Goal: Task Accomplishment & Management: Use online tool/utility

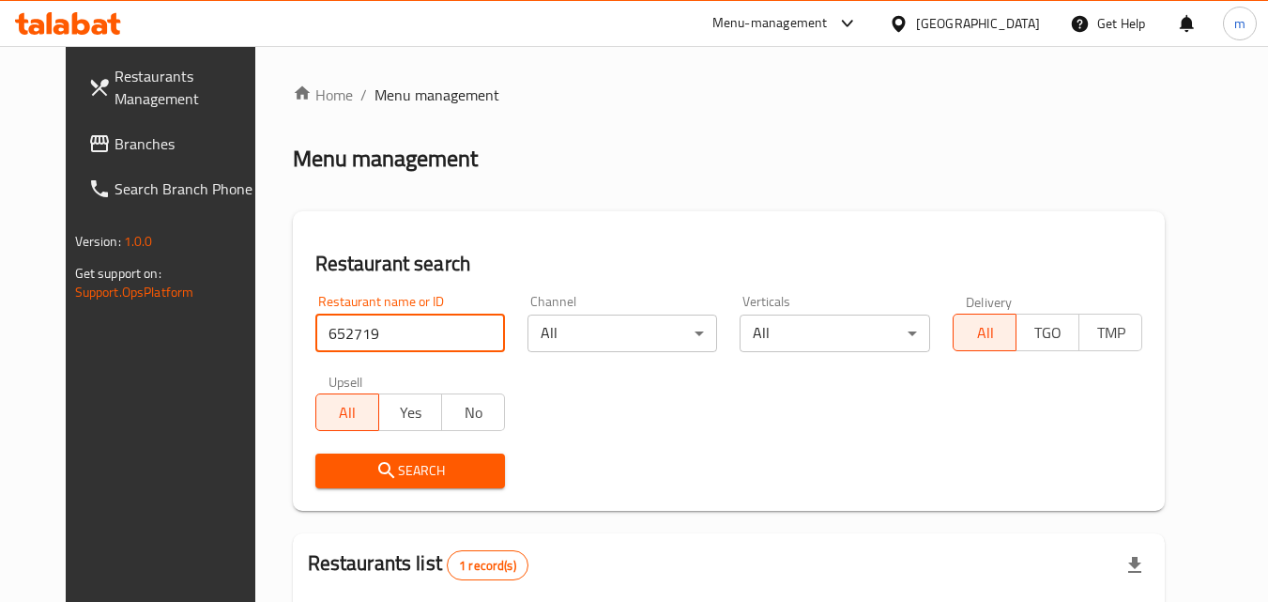
scroll to position [220, 0]
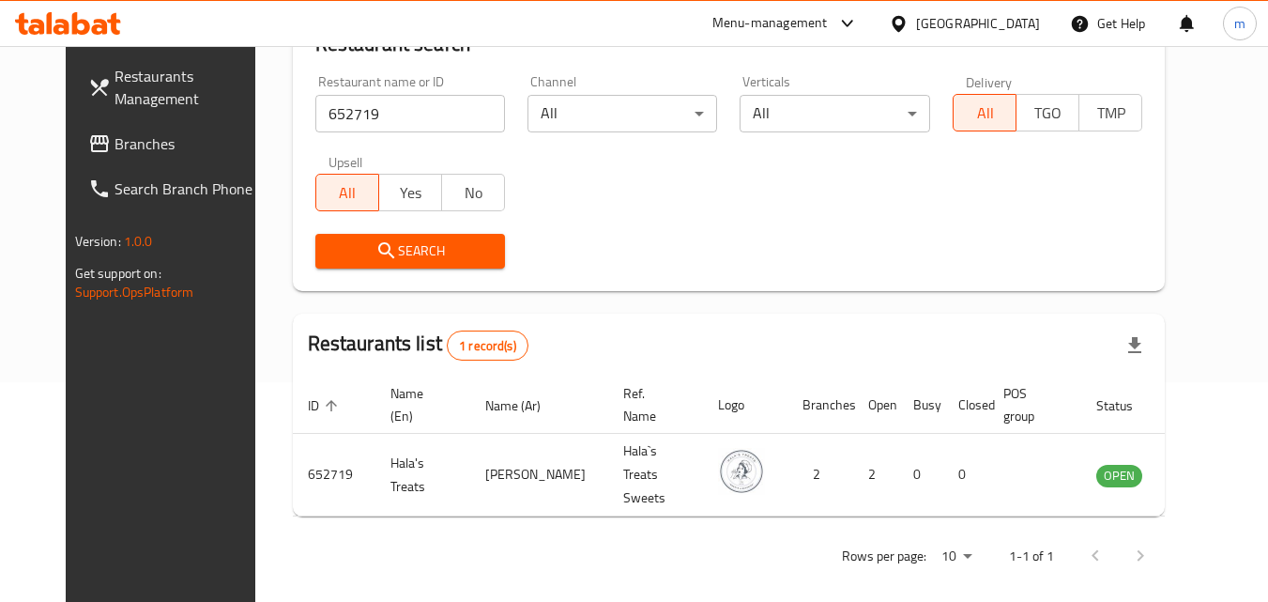
click at [1000, 11] on div "Qatar" at bounding box center [964, 23] width 181 height 45
click at [1015, 22] on div "Qatar" at bounding box center [978, 23] width 124 height 21
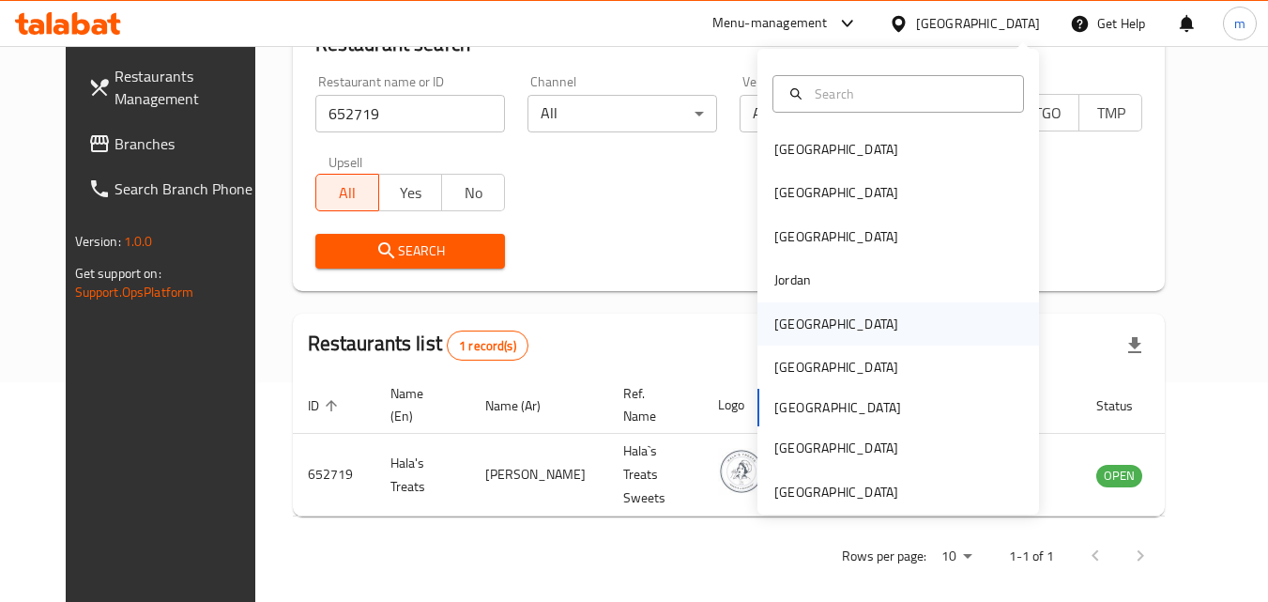
click at [794, 332] on div "[GEOGRAPHIC_DATA]" at bounding box center [836, 324] width 124 height 21
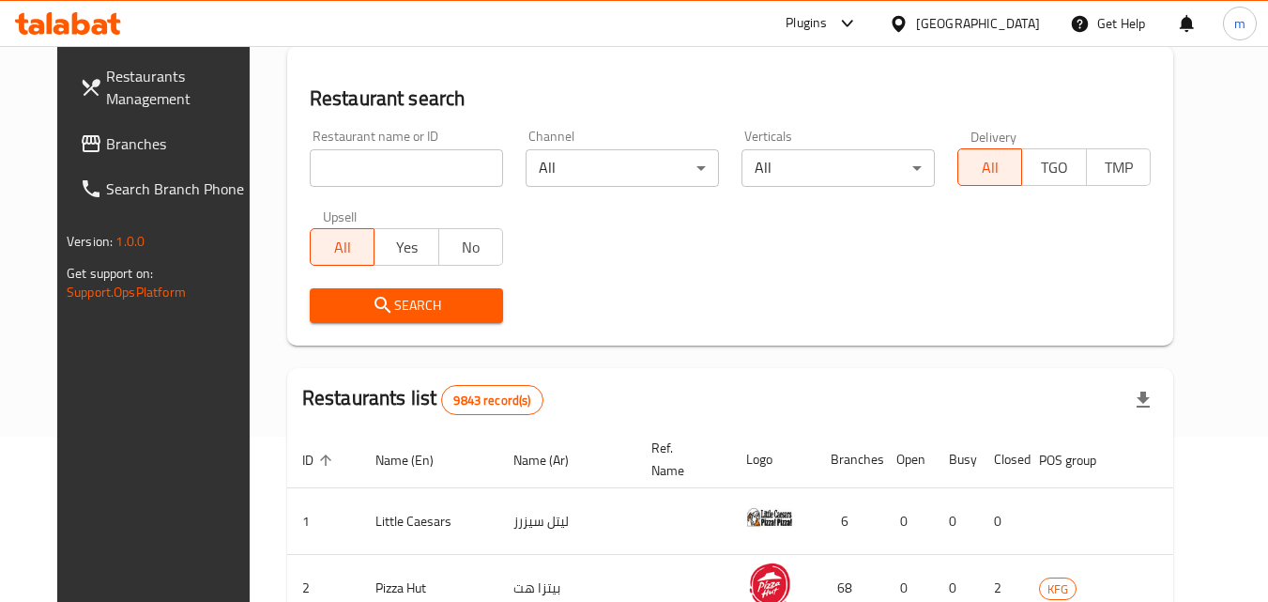
scroll to position [220, 0]
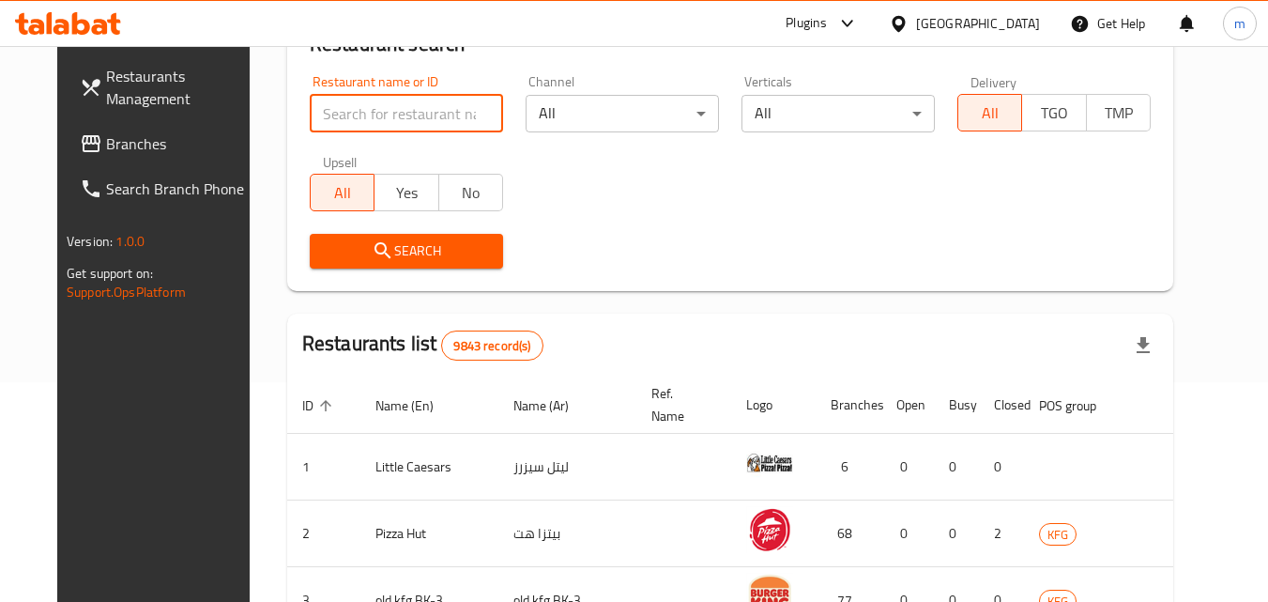
click at [357, 112] on input "search" at bounding box center [406, 114] width 193 height 38
click at [106, 132] on span "Branches" at bounding box center [180, 143] width 148 height 23
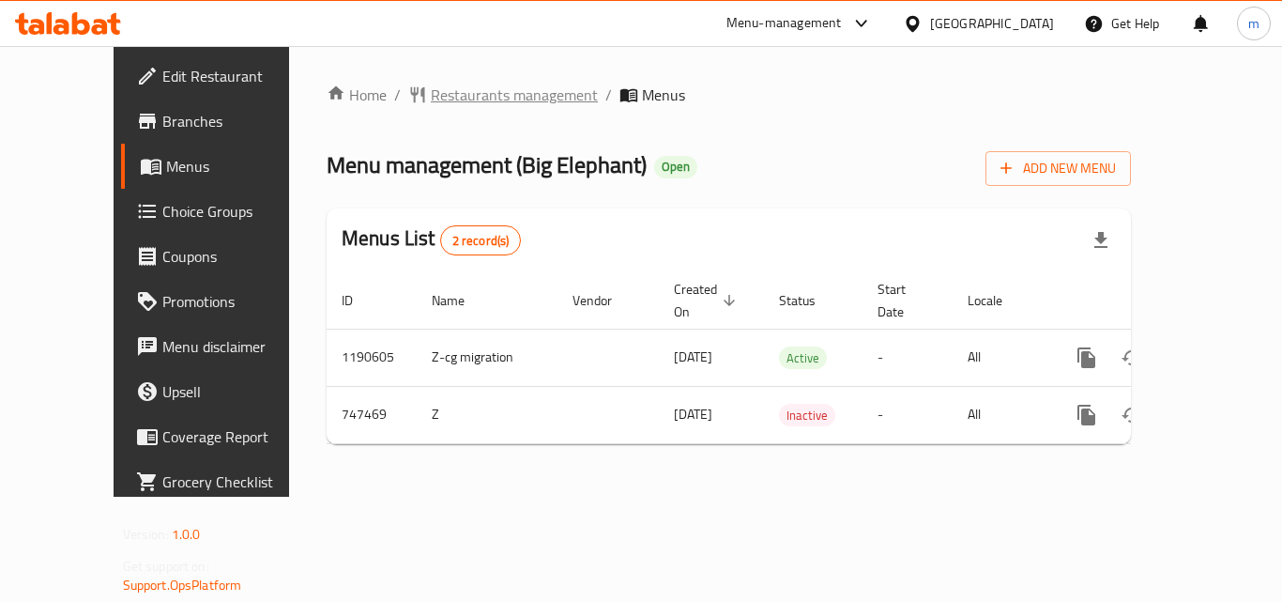
click at [470, 100] on span "Restaurants management" at bounding box center [514, 95] width 167 height 23
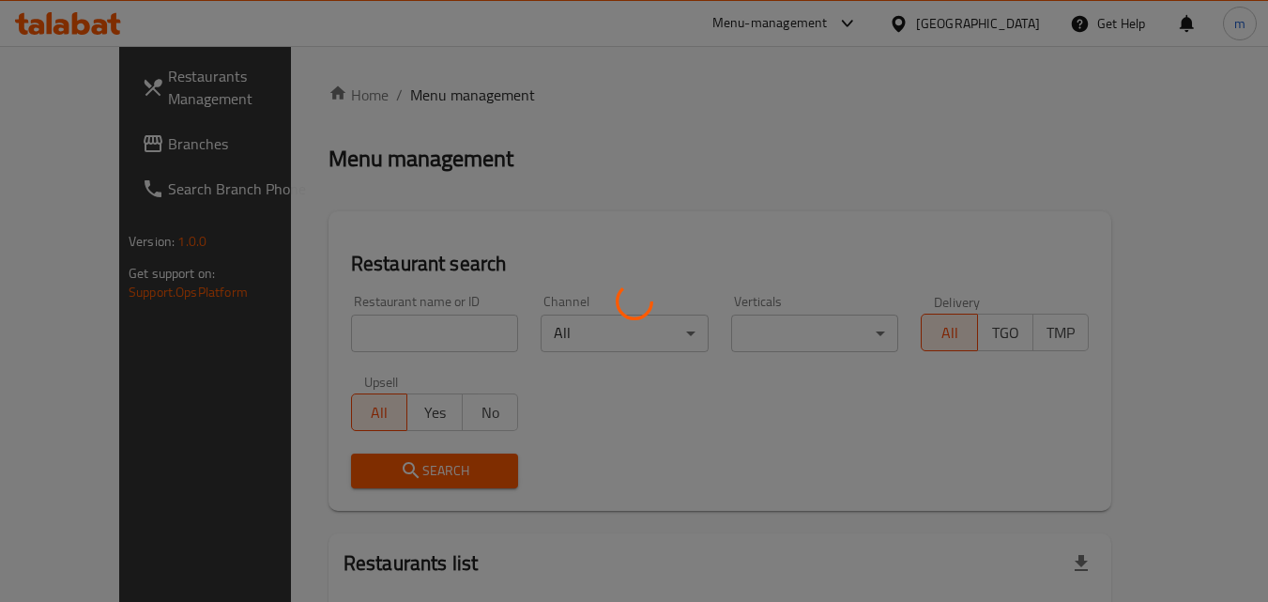
click at [371, 322] on div at bounding box center [634, 301] width 1268 height 602
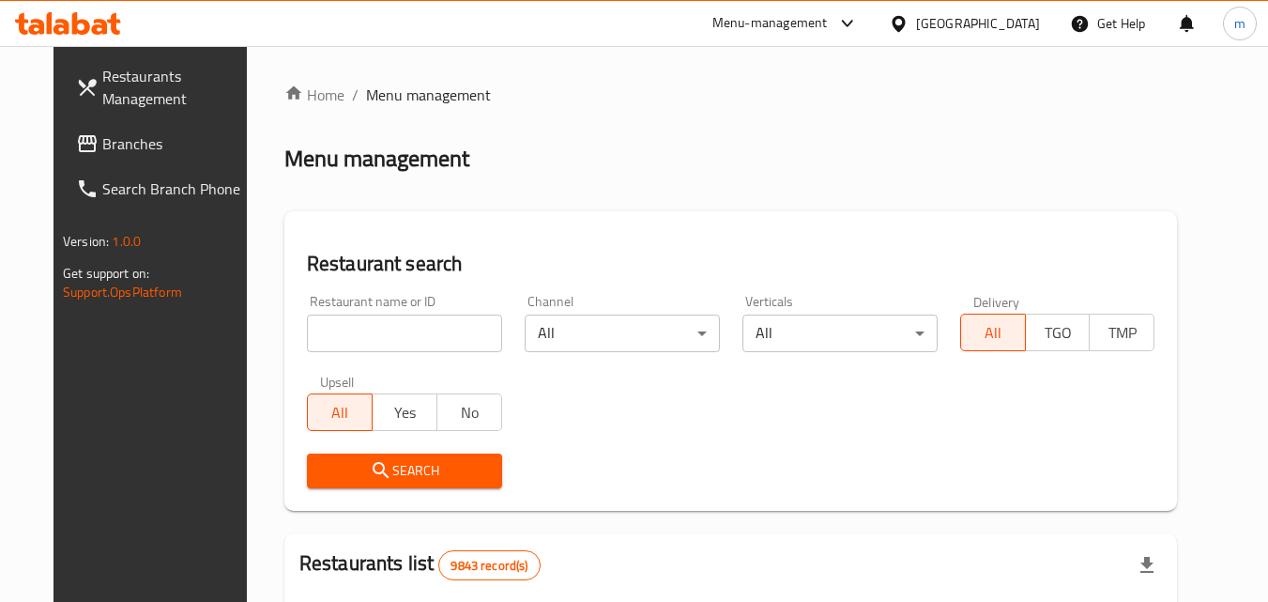
click at [371, 322] on input "search" at bounding box center [404, 333] width 195 height 38
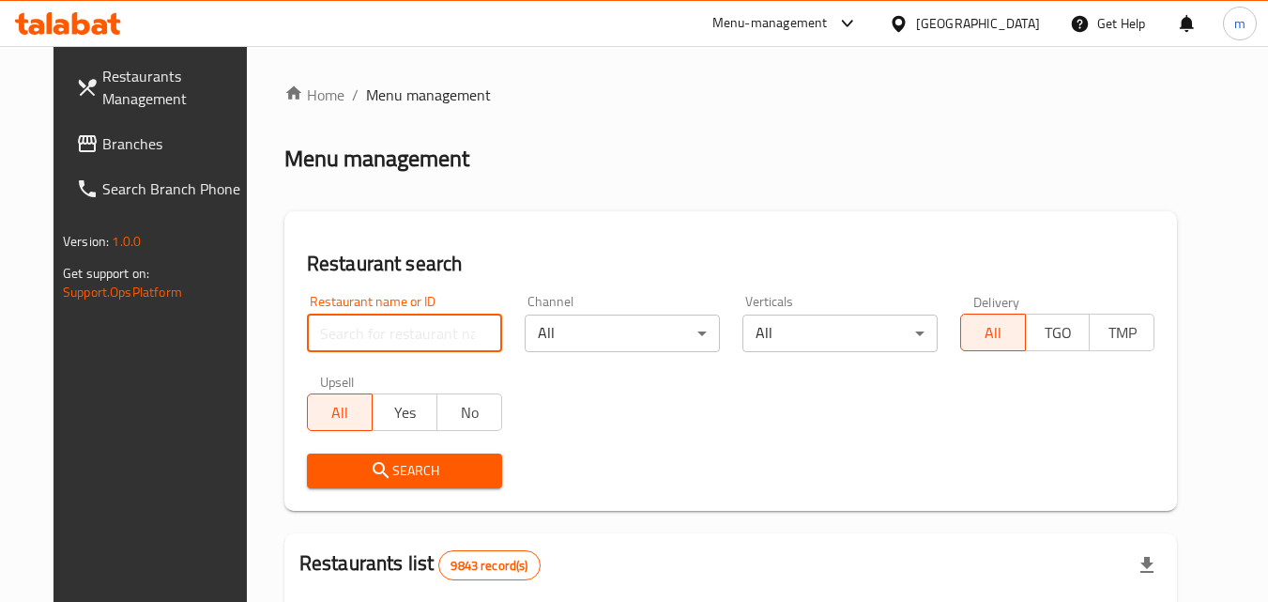
paste input "648669"
type input "648669"
click button "Search" at bounding box center [404, 470] width 195 height 35
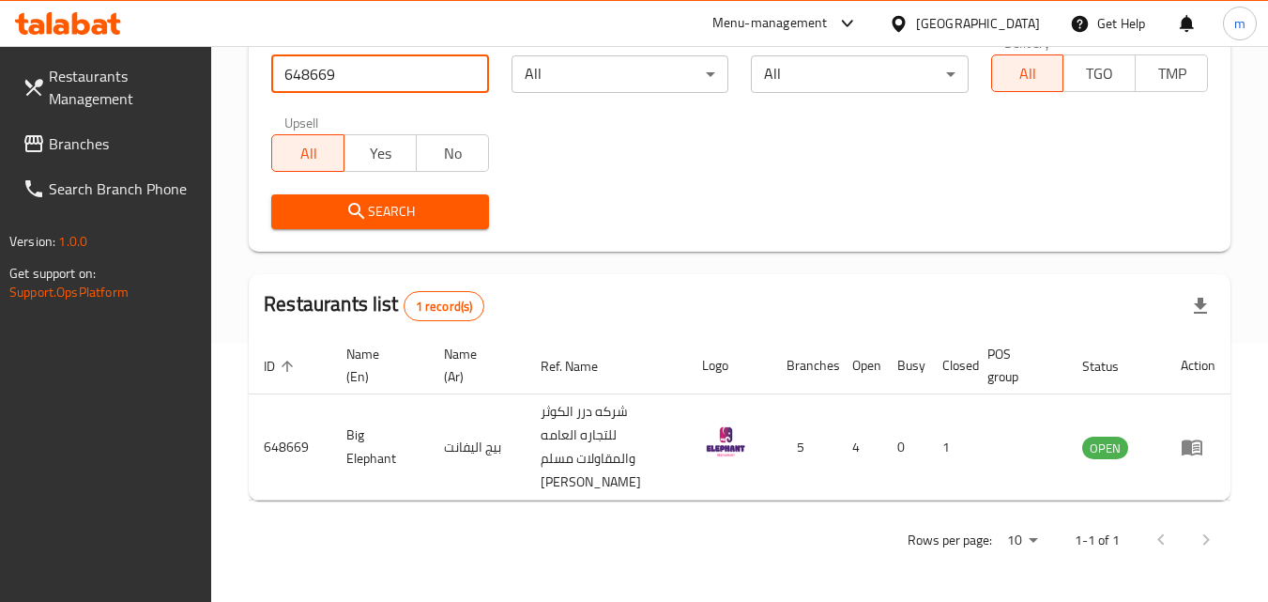
scroll to position [259, 0]
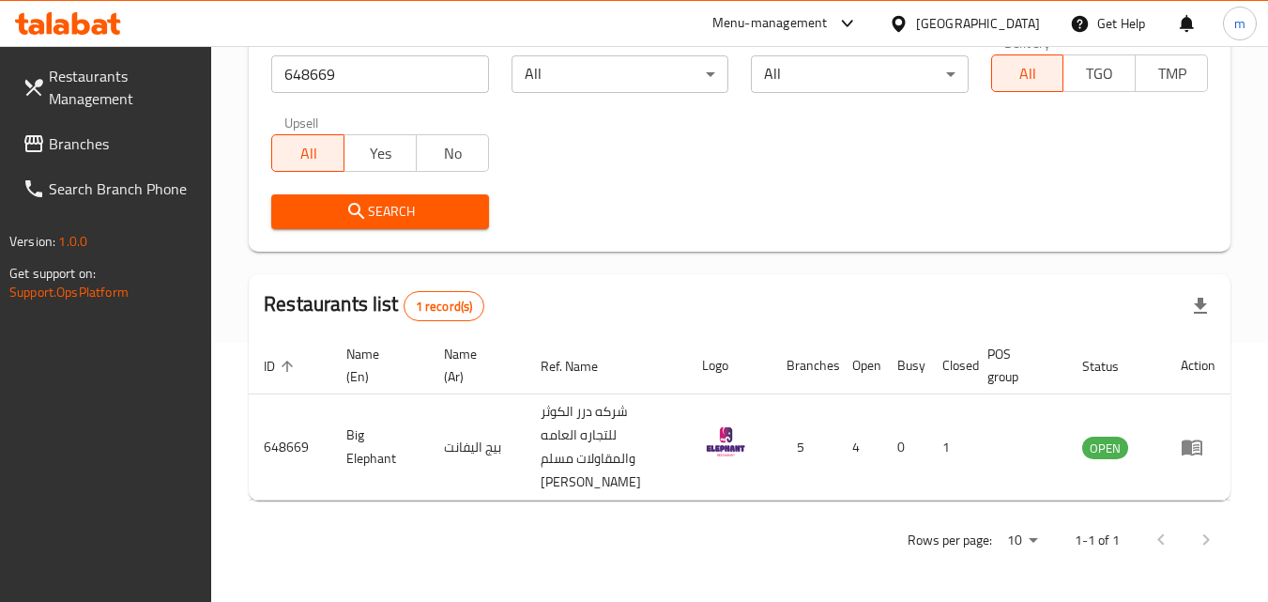
click at [971, 31] on div "Kuwait" at bounding box center [964, 23] width 181 height 45
click at [905, 16] on icon at bounding box center [898, 23] width 13 height 16
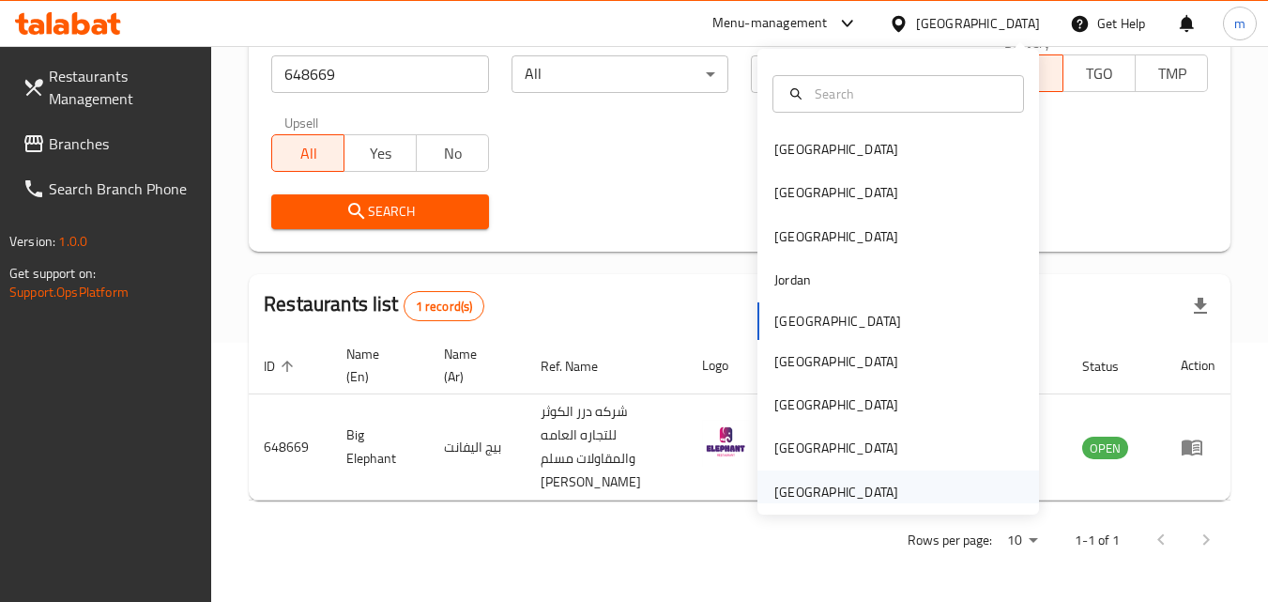
click at [831, 479] on div "United Arab Emirates" at bounding box center [836, 491] width 154 height 43
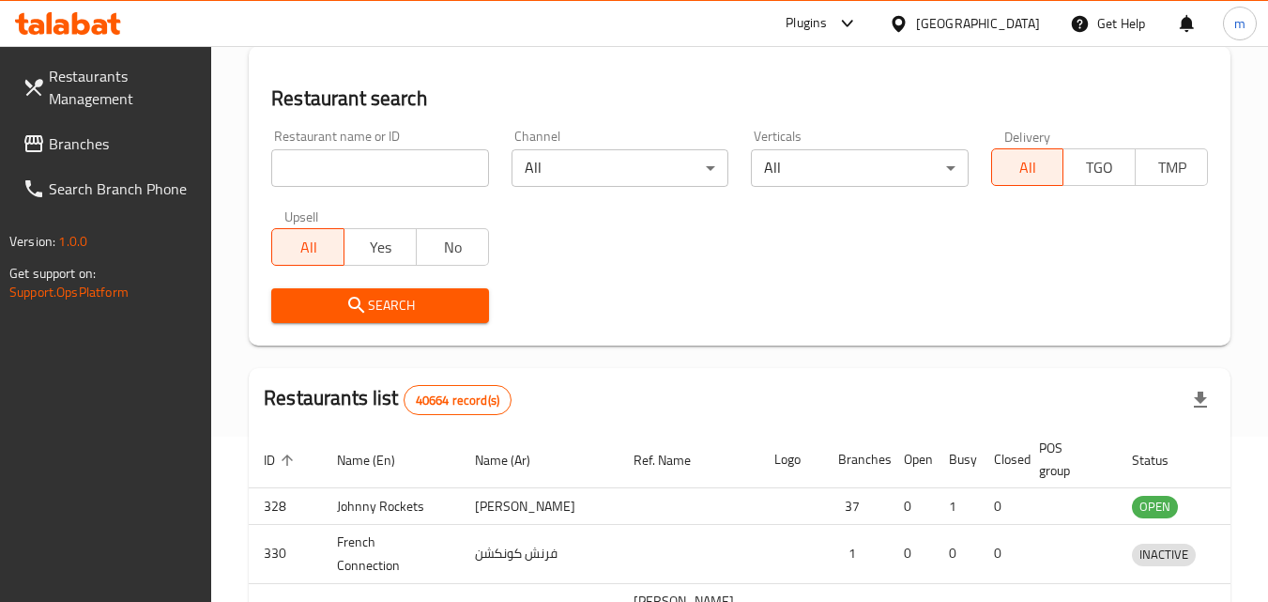
scroll to position [259, 0]
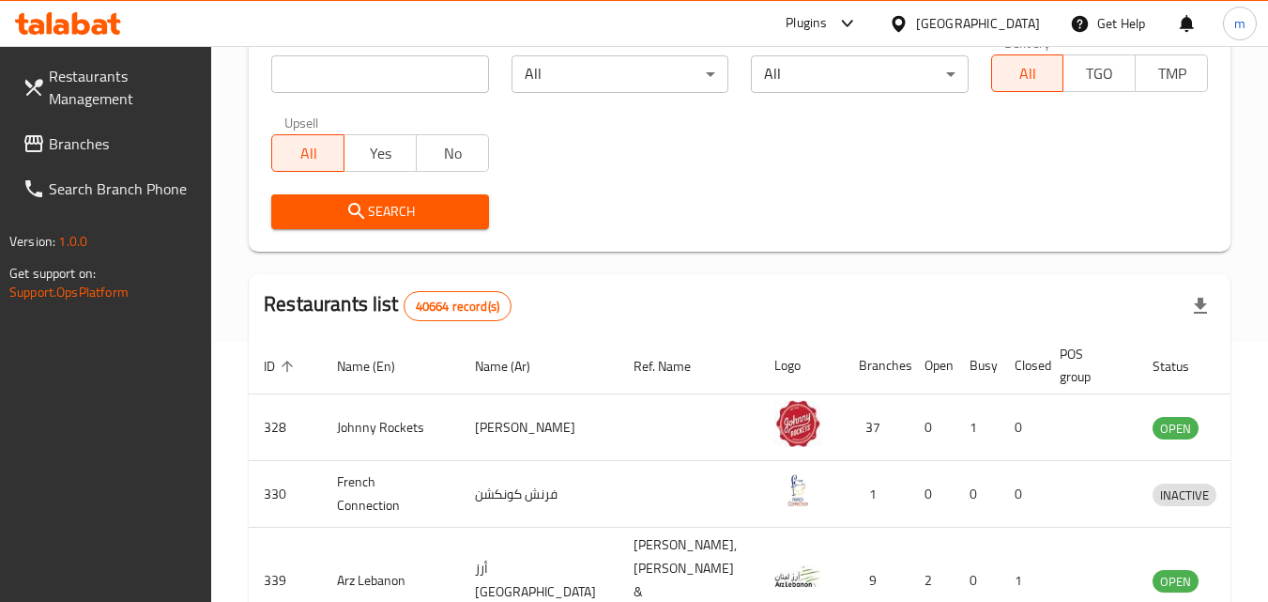
click at [64, 153] on span "Branches" at bounding box center [123, 143] width 148 height 23
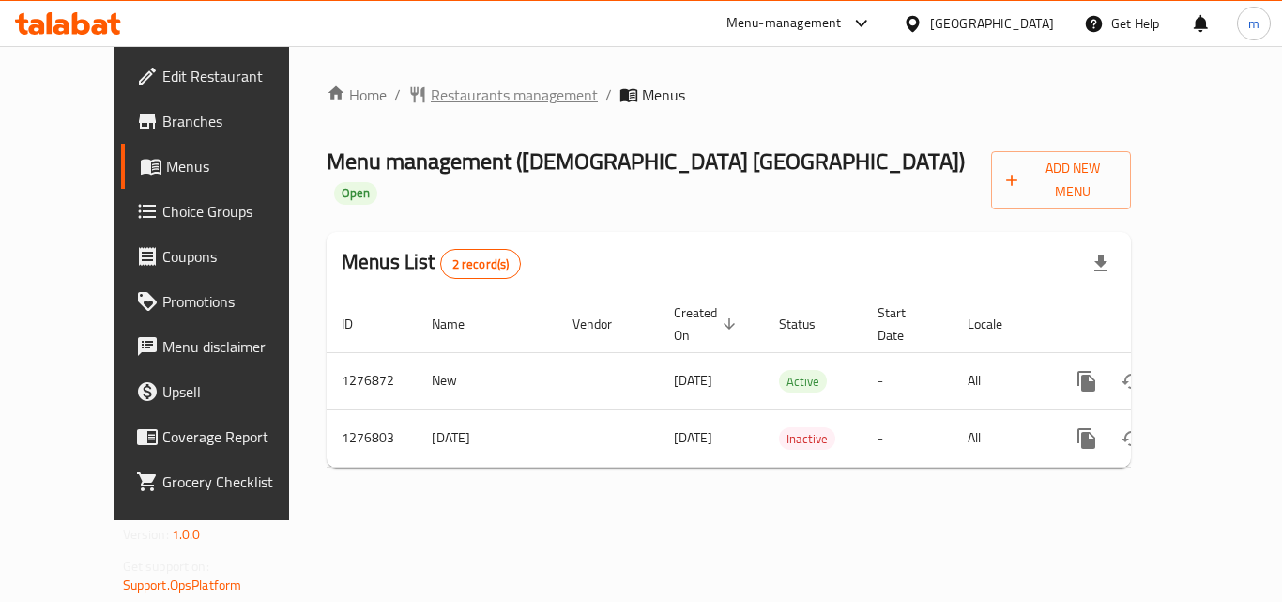
click at [454, 84] on span "Restaurants management" at bounding box center [514, 95] width 167 height 23
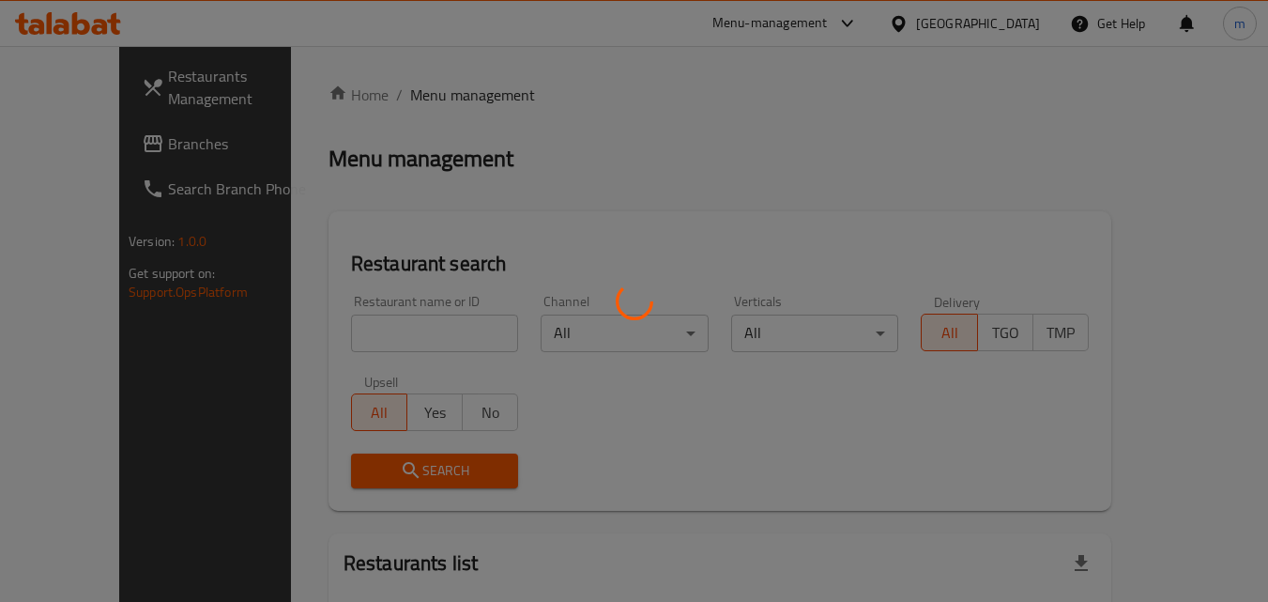
click at [334, 341] on div at bounding box center [634, 301] width 1268 height 602
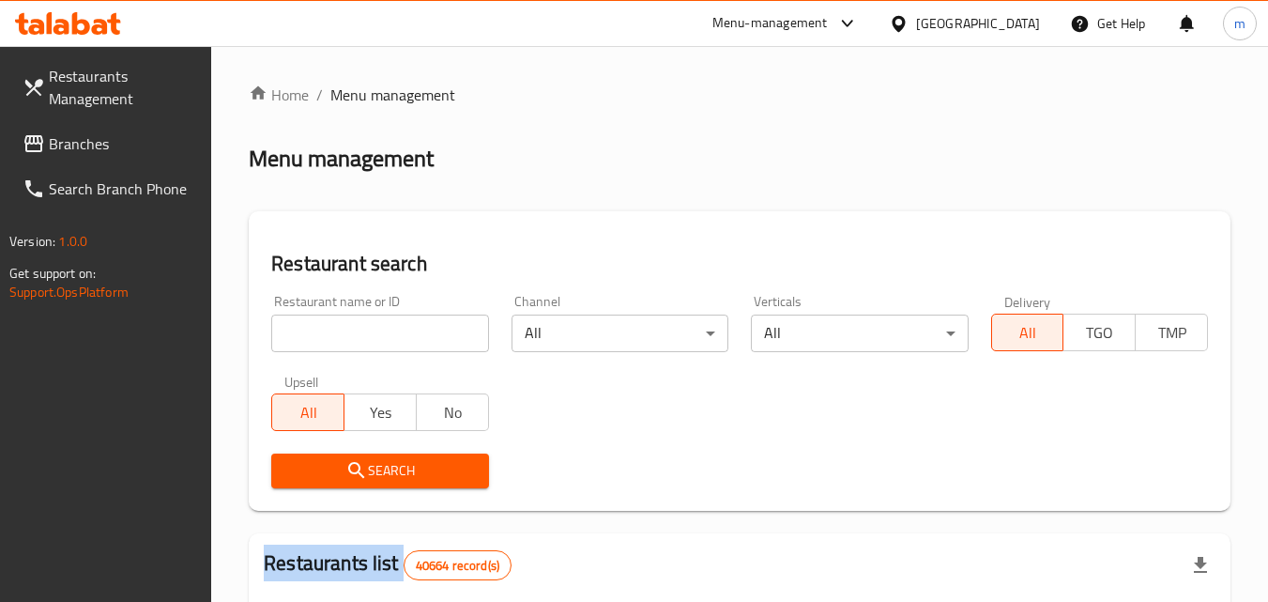
click at [334, 341] on div at bounding box center [634, 301] width 1268 height 602
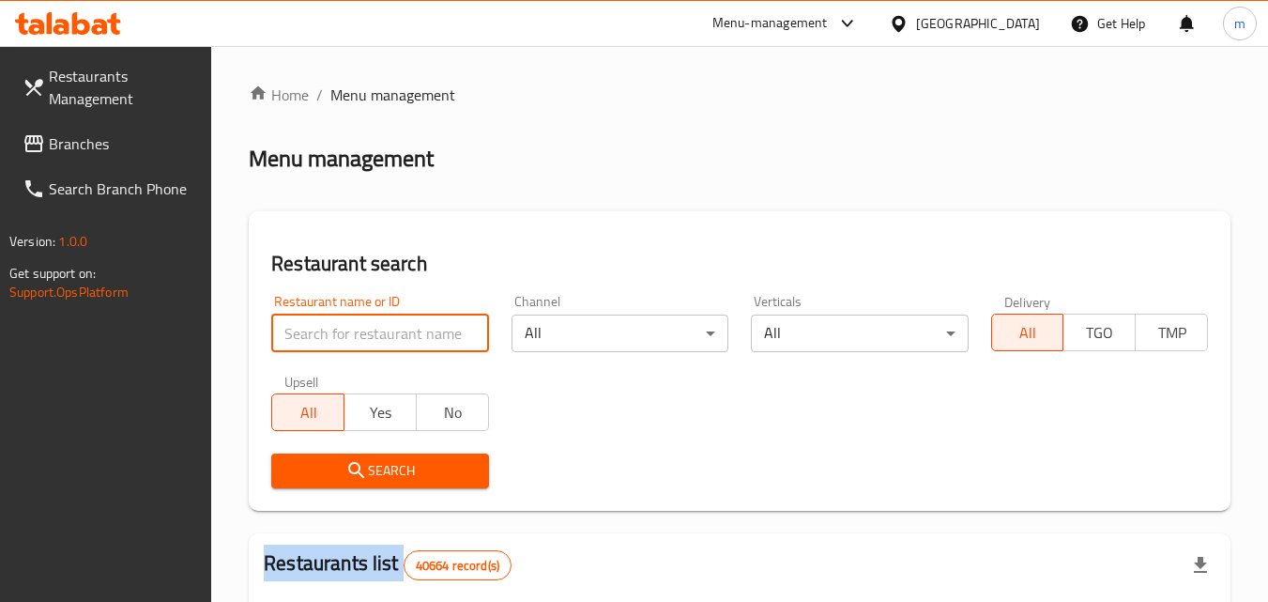
click at [334, 341] on input "search" at bounding box center [379, 333] width 217 height 38
paste input "692142"
type input "692142"
click button "Search" at bounding box center [379, 470] width 217 height 35
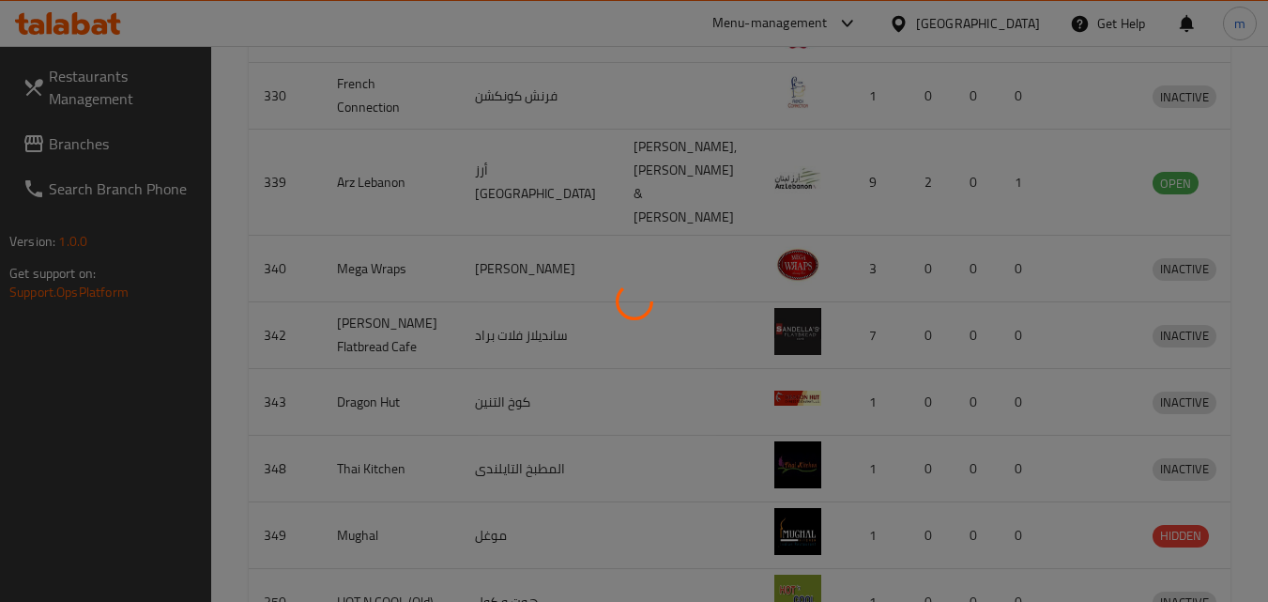
scroll to position [220, 0]
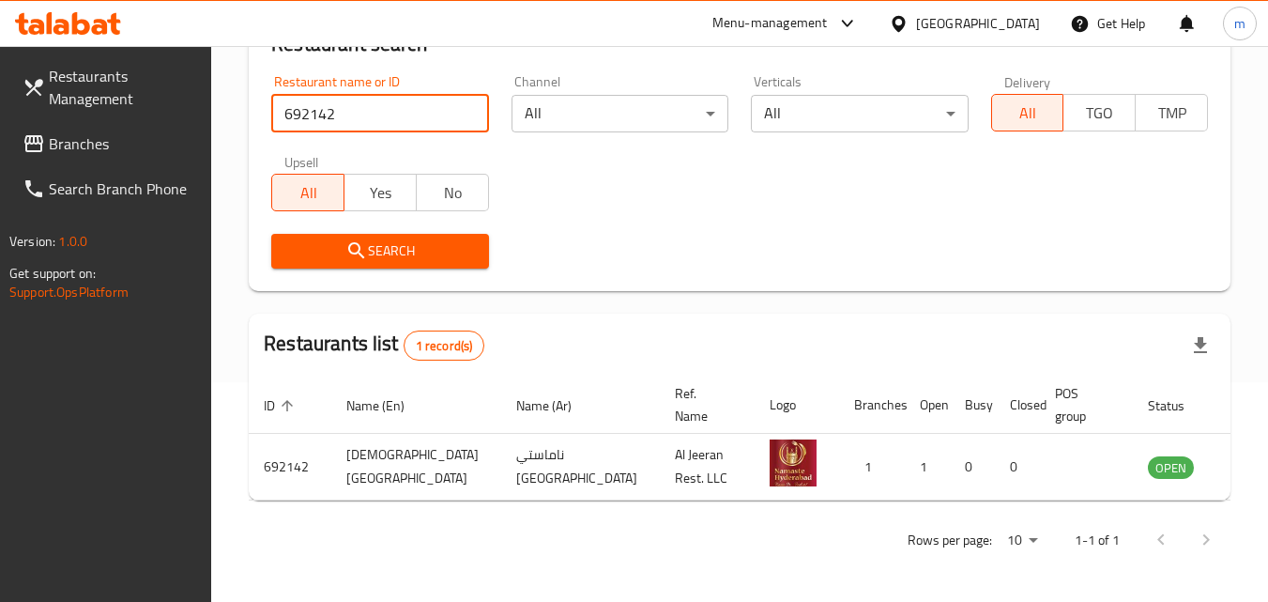
click at [77, 135] on span "Branches" at bounding box center [123, 143] width 148 height 23
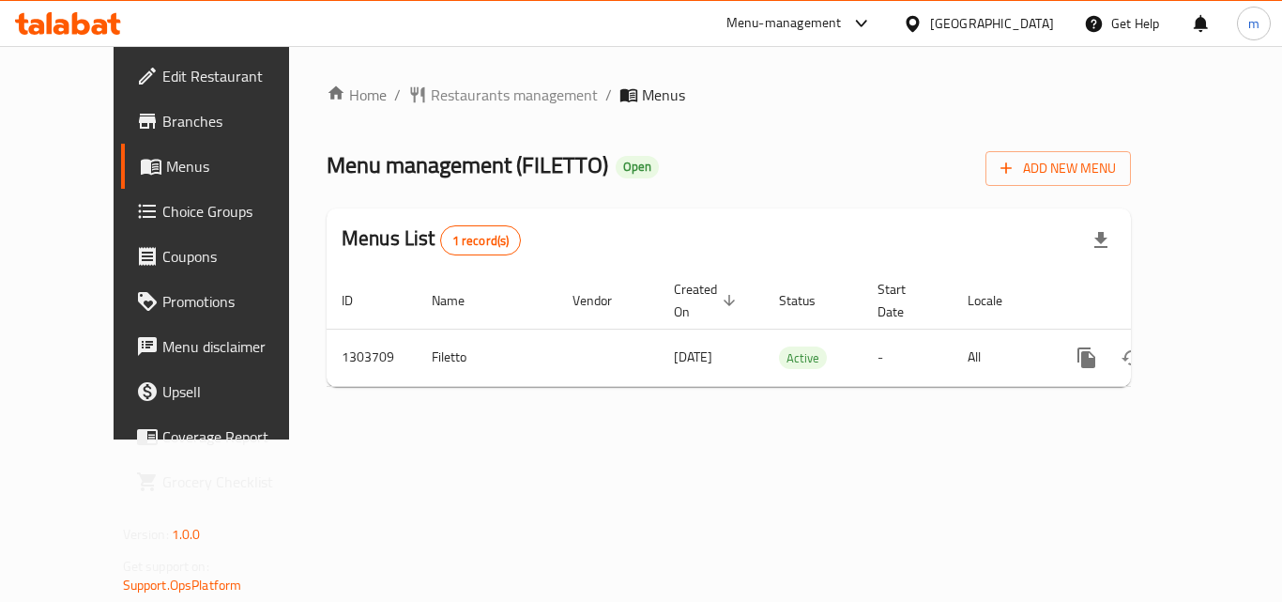
click at [393, 98] on div at bounding box center [641, 301] width 1282 height 602
click at [431, 98] on span "Restaurants management" at bounding box center [514, 95] width 167 height 23
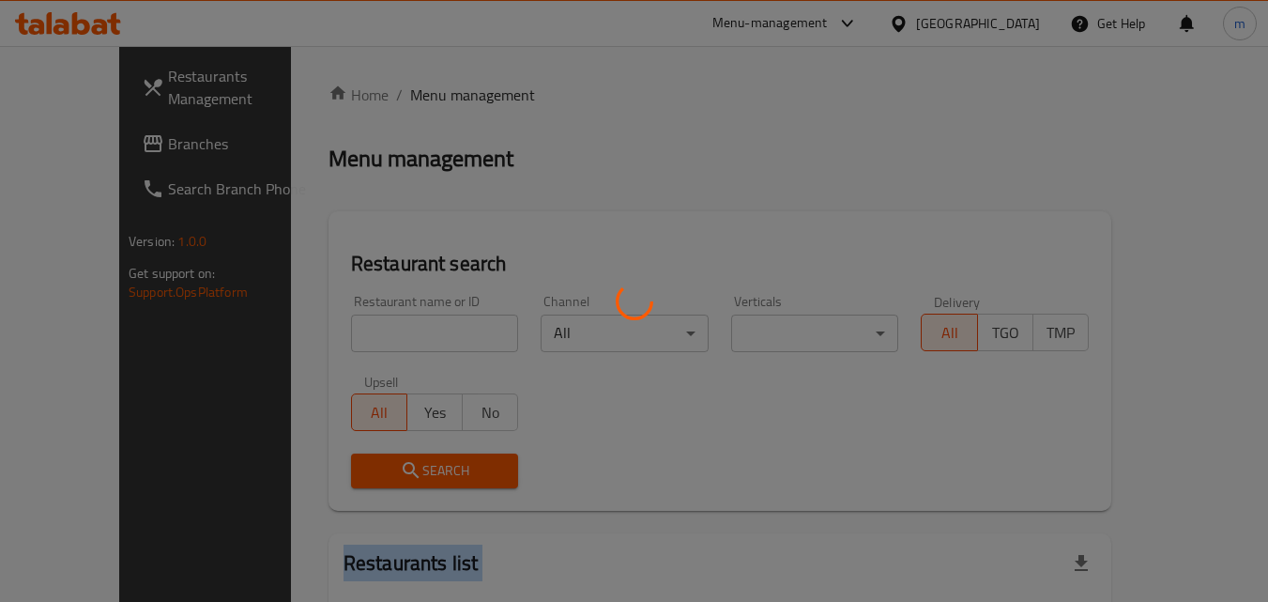
click at [393, 98] on div at bounding box center [634, 301] width 1268 height 602
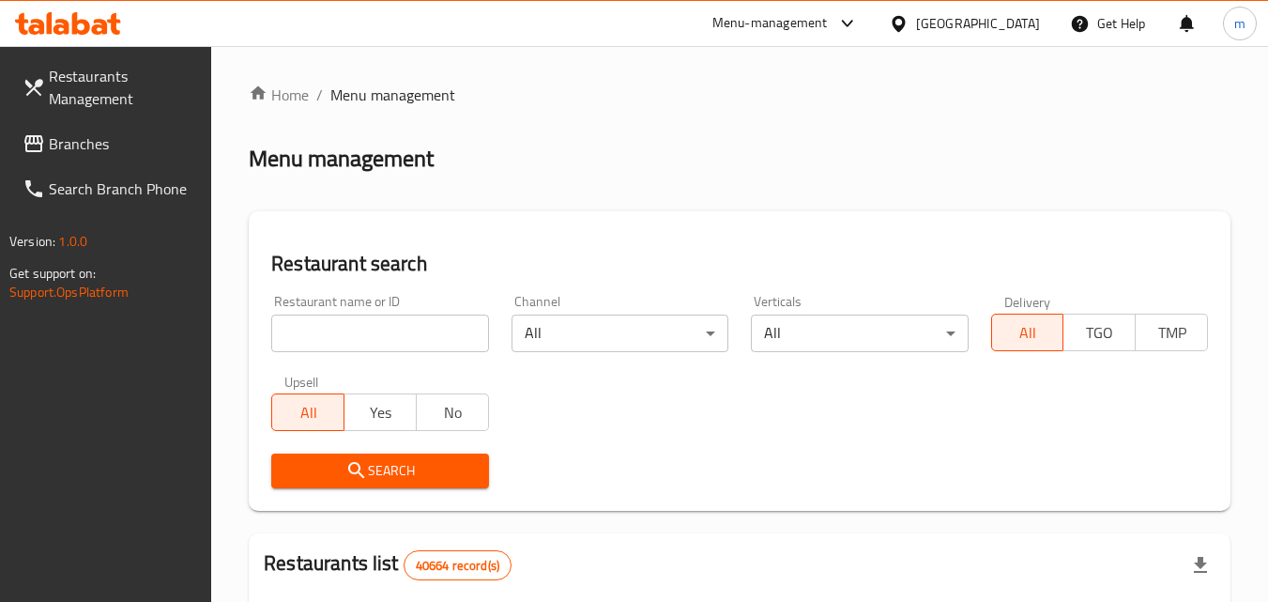
click at [345, 349] on div at bounding box center [634, 301] width 1268 height 602
click at [346, 342] on input "search" at bounding box center [379, 333] width 217 height 38
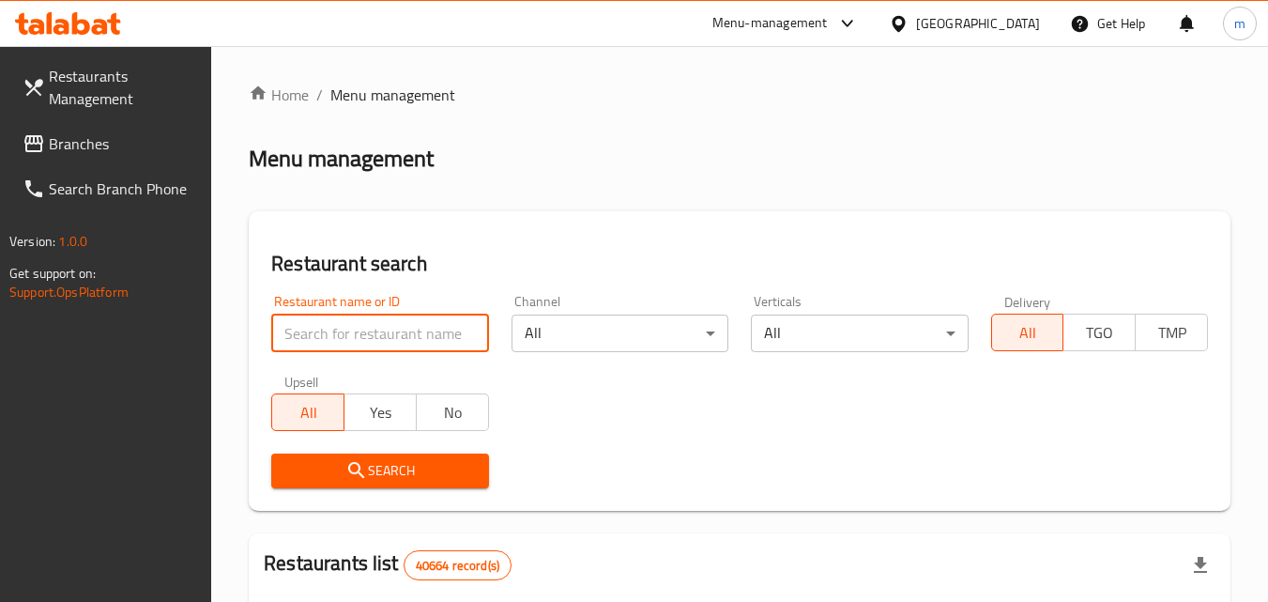
click at [346, 342] on input "search" at bounding box center [379, 333] width 217 height 38
paste input "702930"
type input "702930"
click button "Search" at bounding box center [379, 470] width 217 height 35
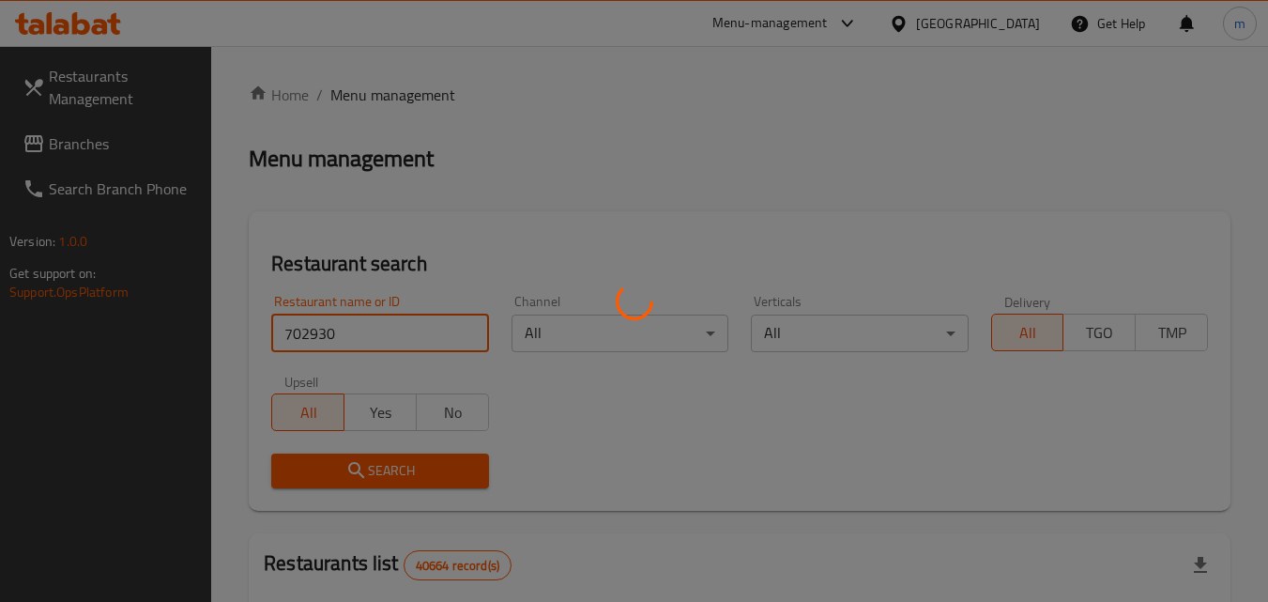
click button "Search" at bounding box center [379, 470] width 217 height 35
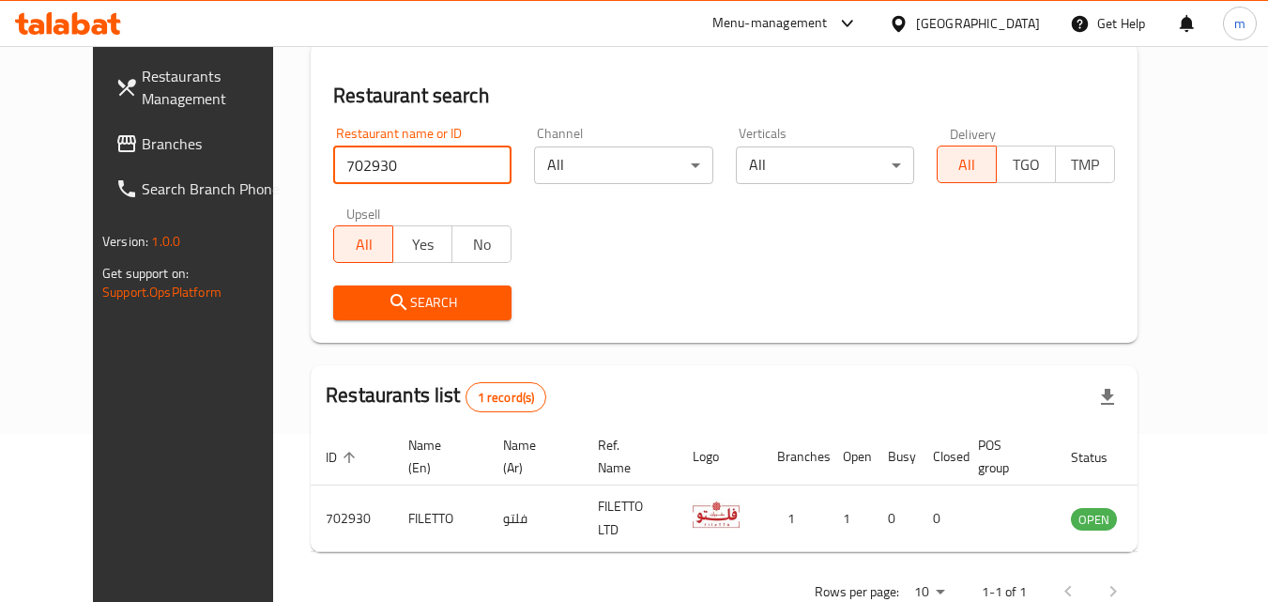
scroll to position [220, 0]
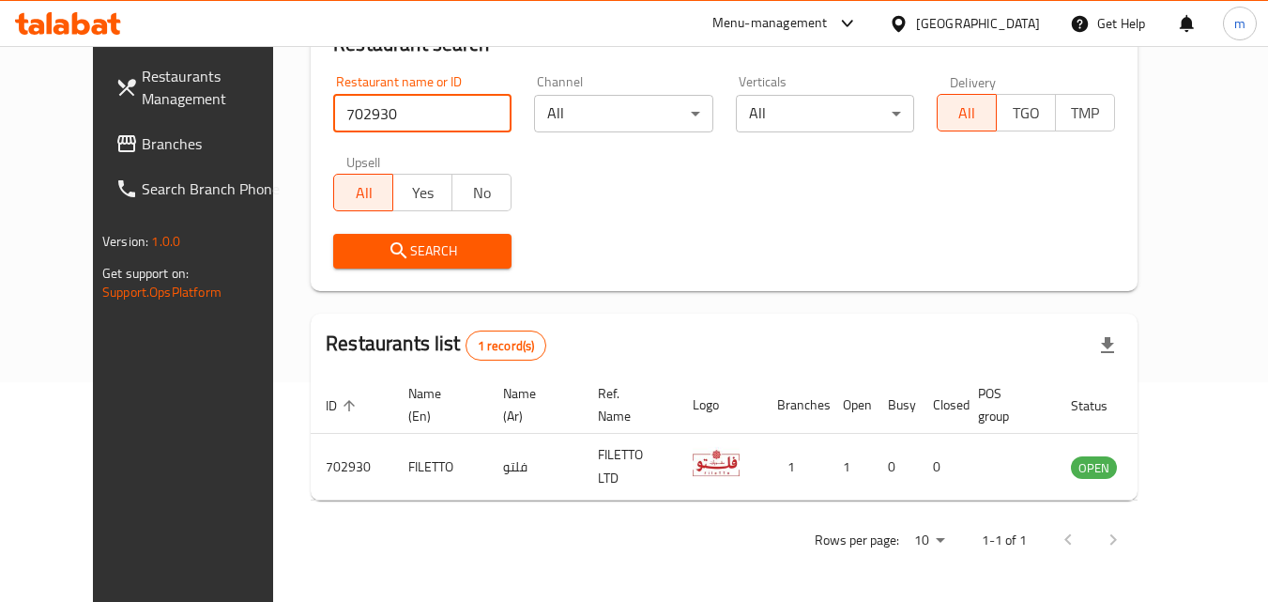
click at [982, 22] on div "United Arab Emirates" at bounding box center [978, 23] width 124 height 21
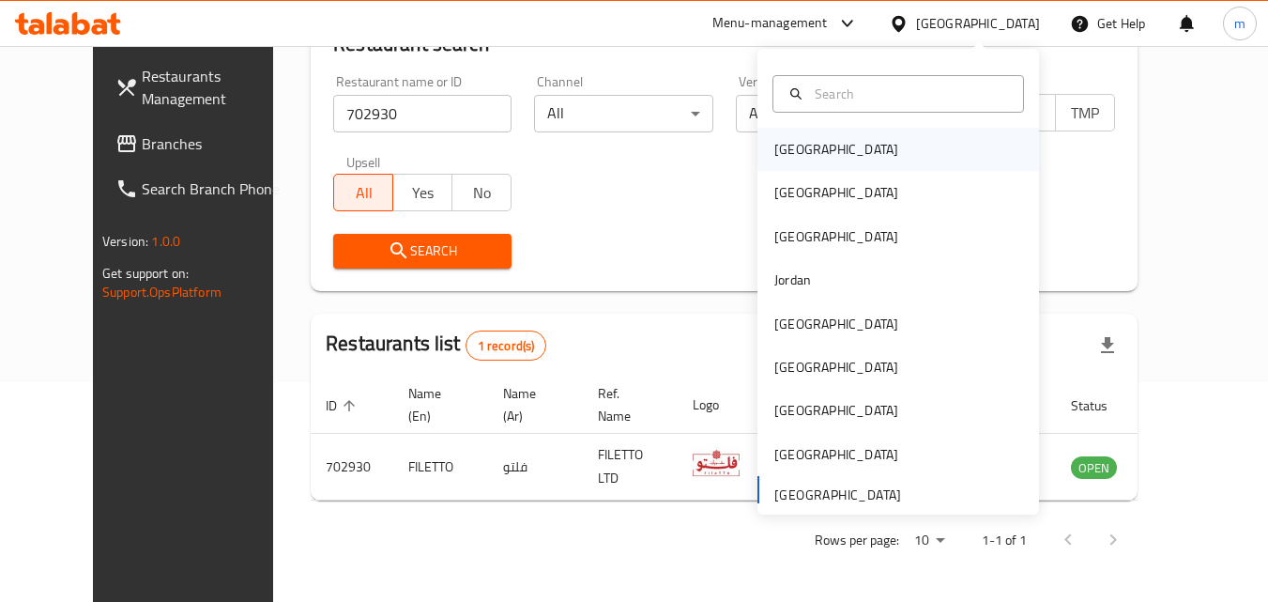
click at [785, 145] on div "[GEOGRAPHIC_DATA]" at bounding box center [836, 149] width 124 height 21
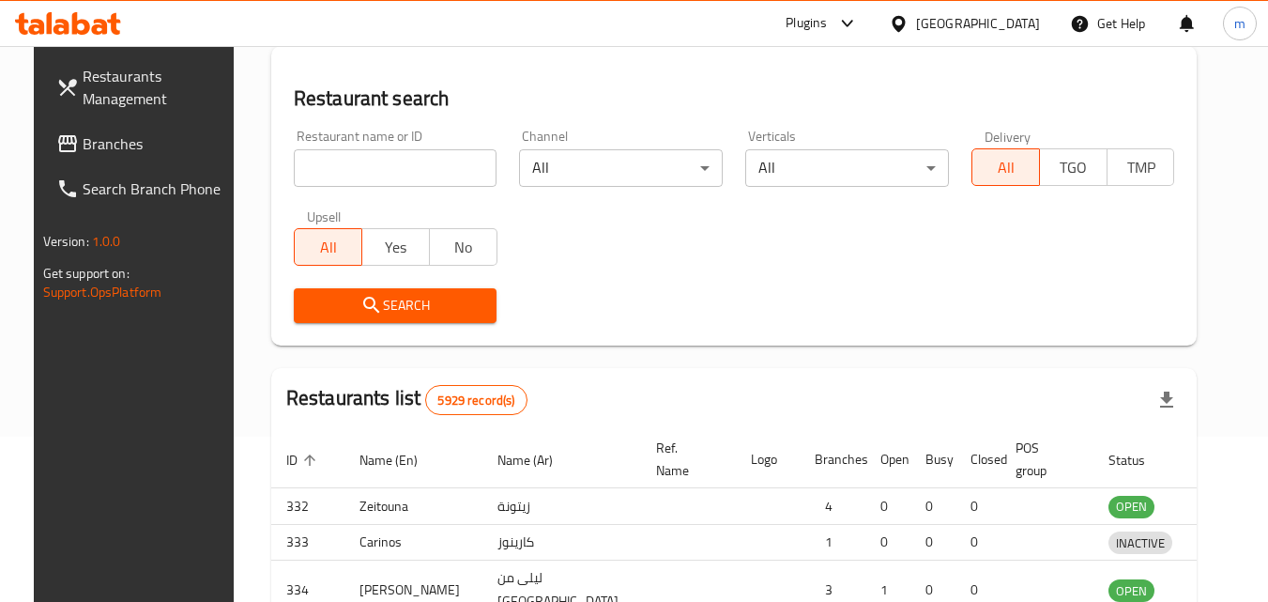
scroll to position [220, 0]
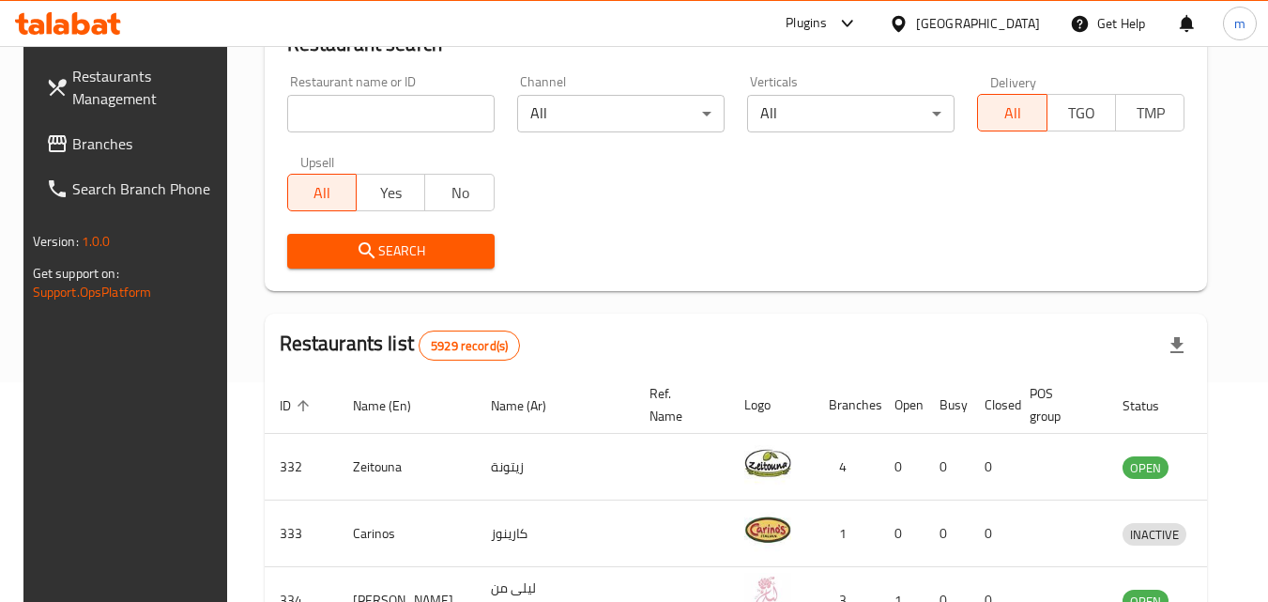
click at [82, 144] on span "Branches" at bounding box center [146, 143] width 148 height 23
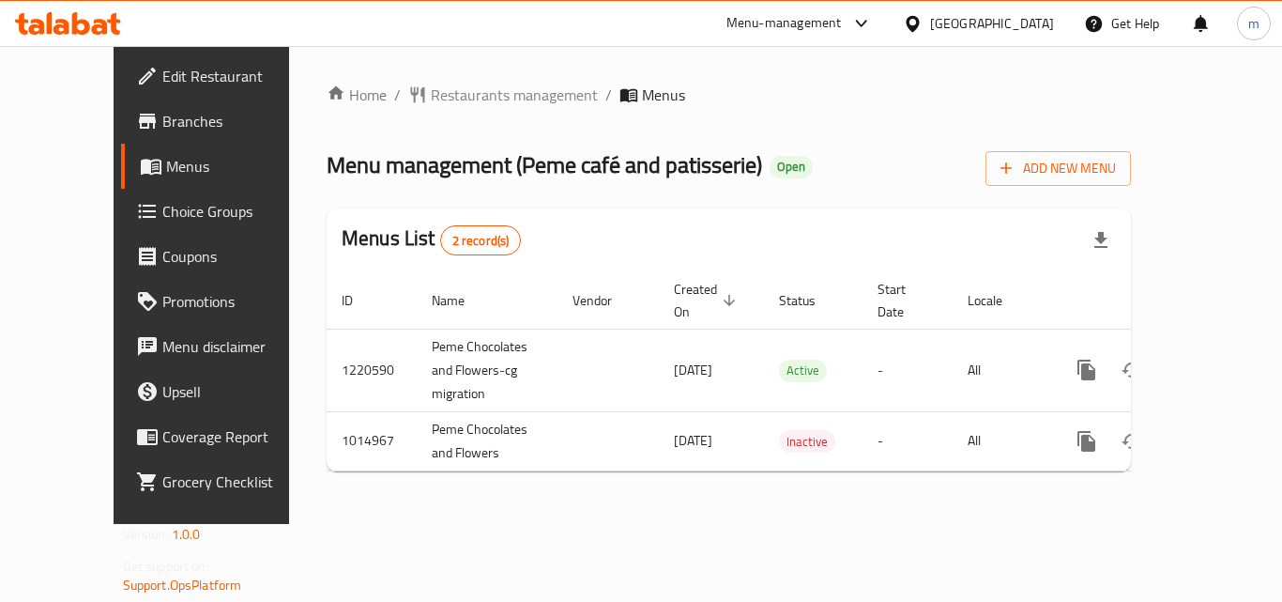
click at [418, 71] on div "Home / Restaurants management / Menus Menu management ( Peme café and patisseri…" at bounding box center [729, 285] width 880 height 478
click at [439, 98] on span "Restaurants management" at bounding box center [514, 95] width 167 height 23
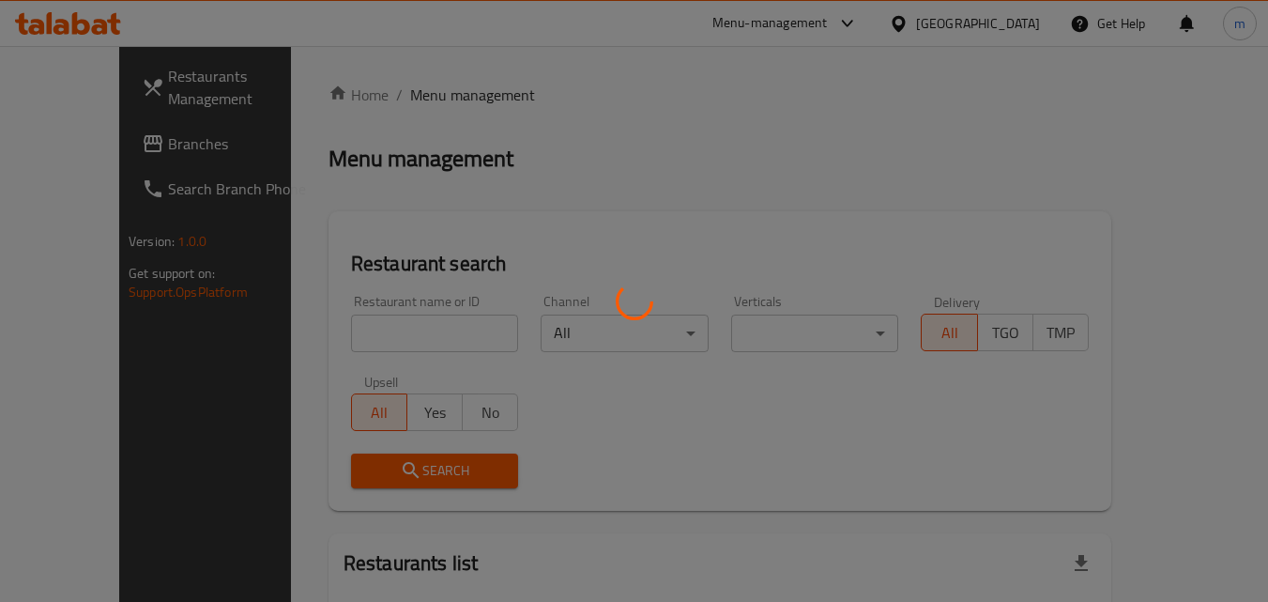
click at [361, 335] on div at bounding box center [634, 301] width 1268 height 602
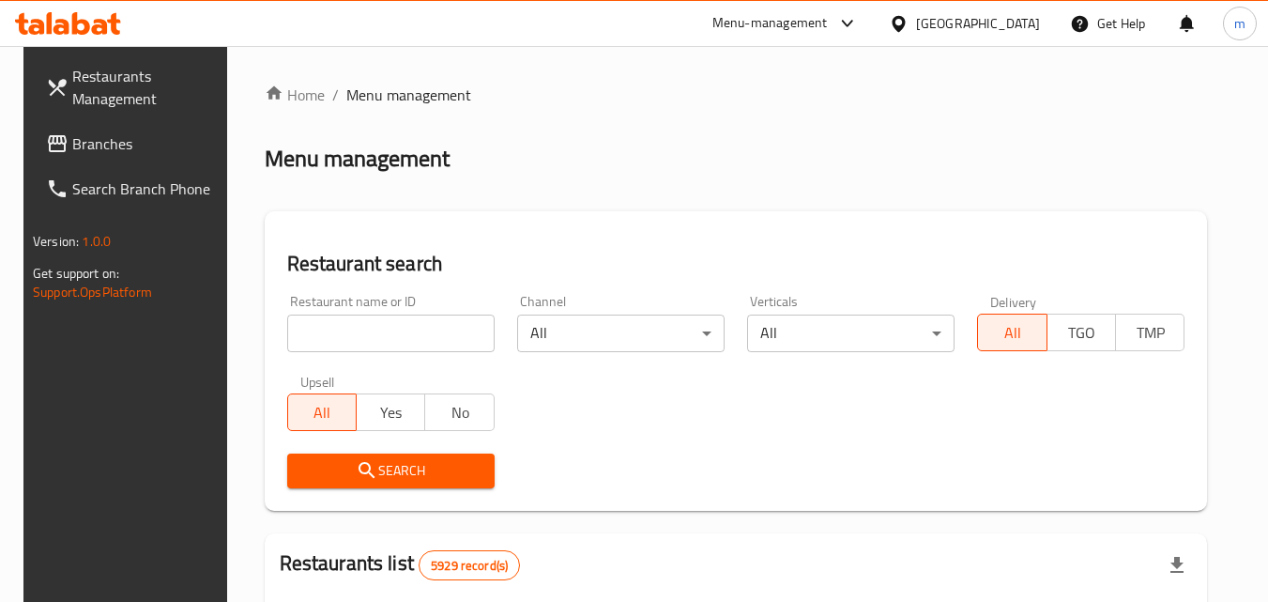
click at [361, 335] on input "search" at bounding box center [390, 333] width 207 height 38
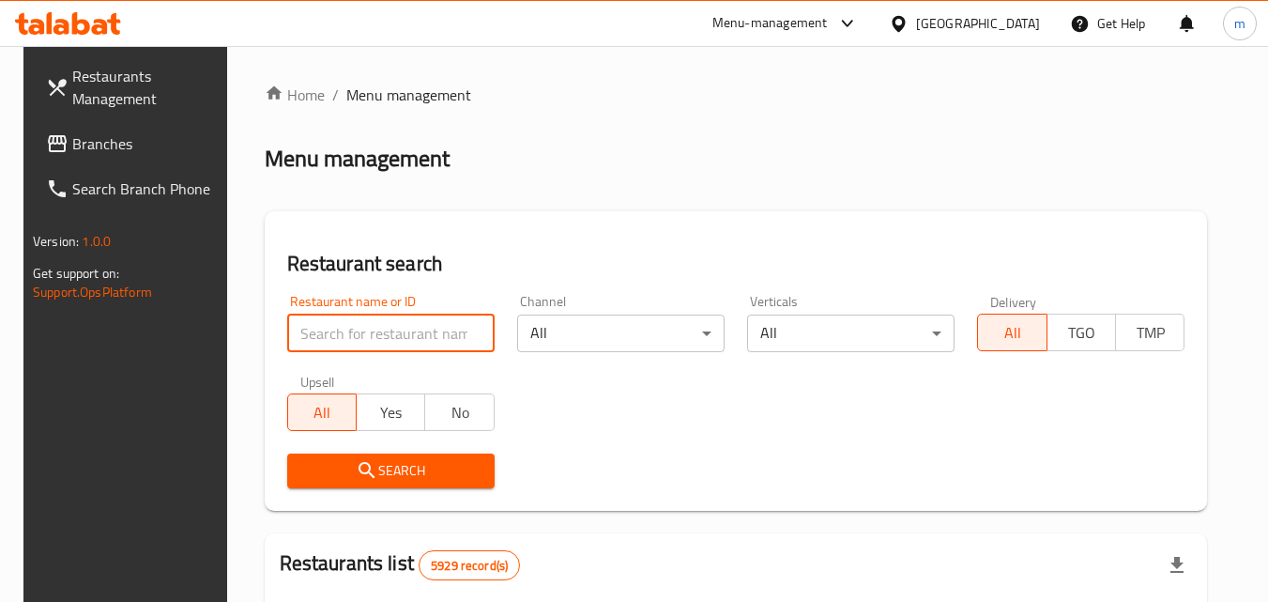
paste input "660819"
type input "660819"
click button "Search" at bounding box center [390, 470] width 207 height 35
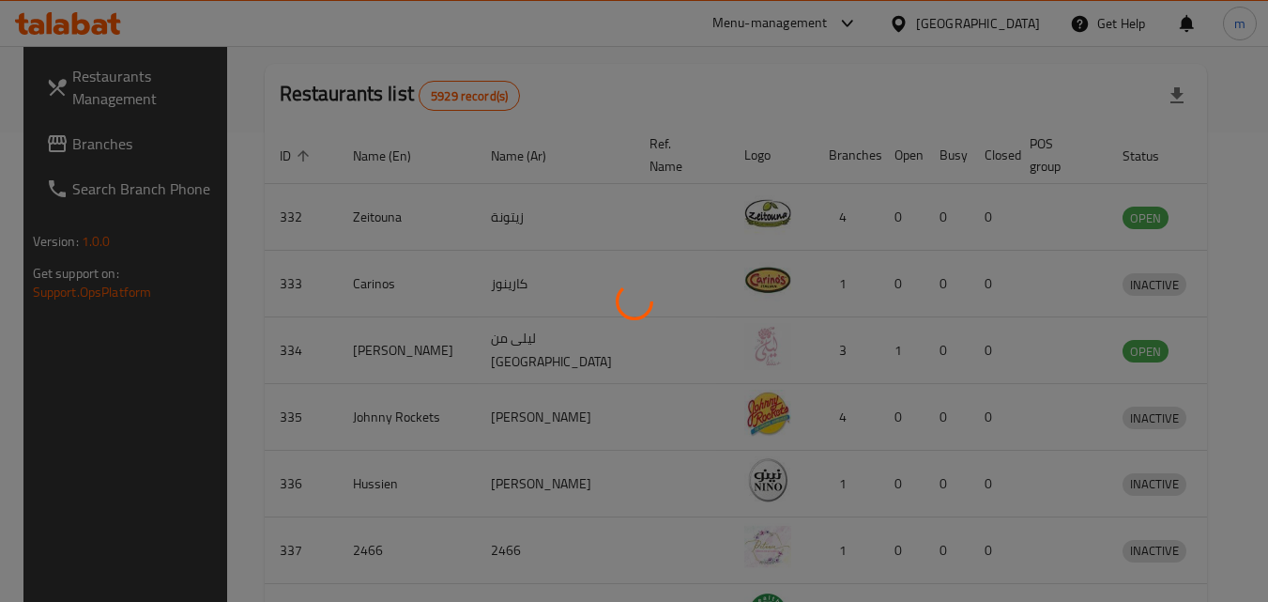
scroll to position [220, 0]
